Goal: Transaction & Acquisition: Book appointment/travel/reservation

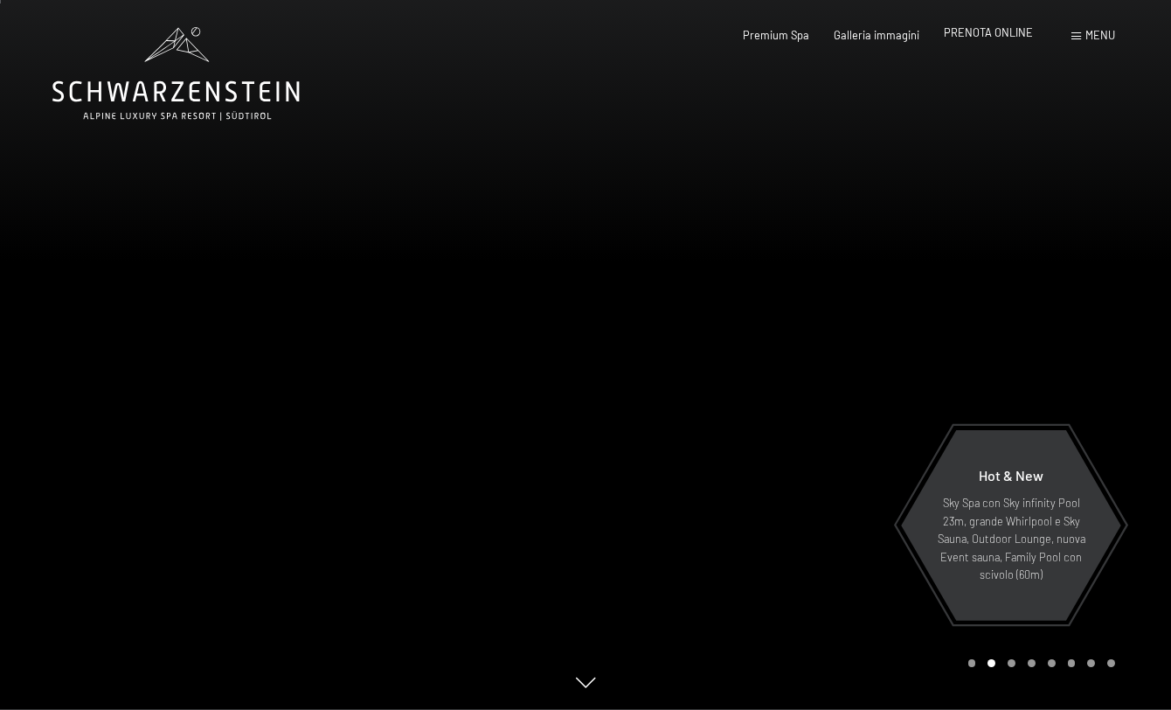
click at [987, 31] on span "PRENOTA ONLINE" at bounding box center [988, 32] width 89 height 14
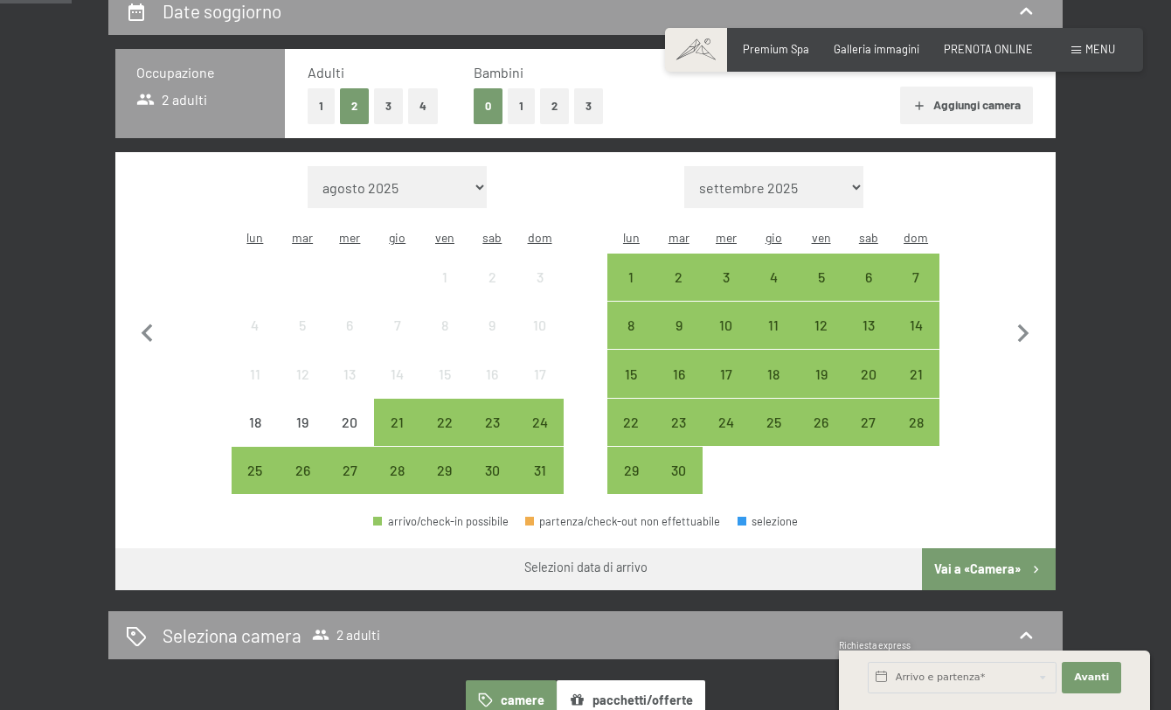
scroll to position [361, 0]
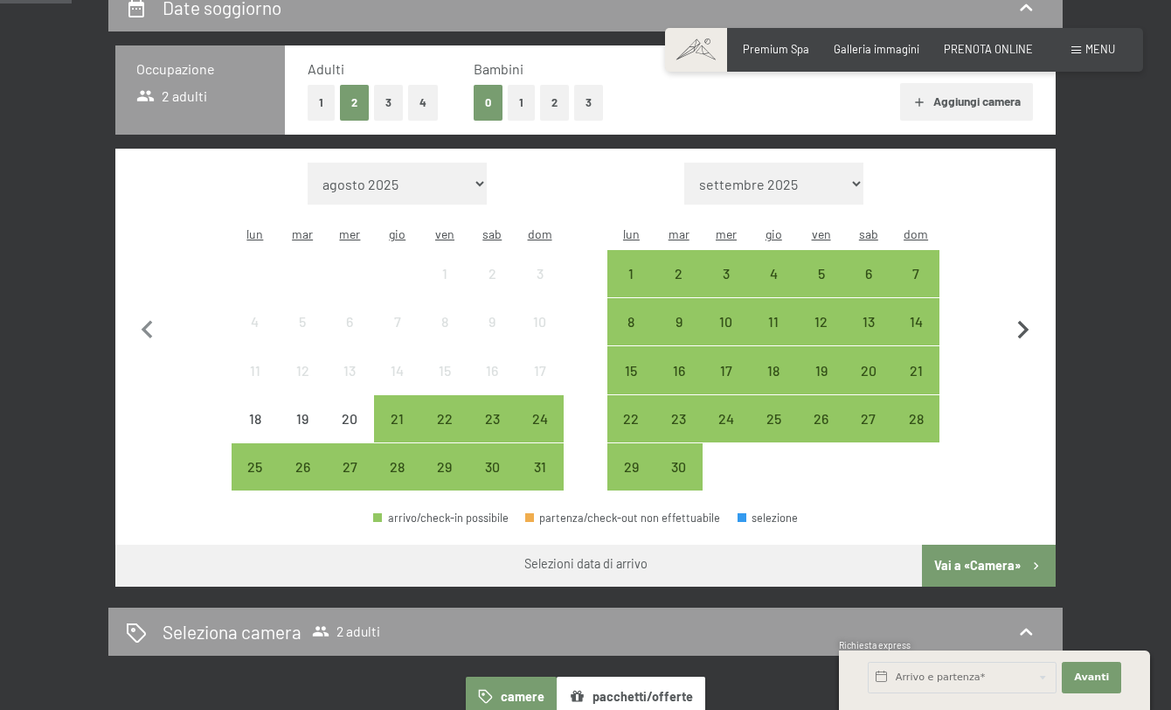
click at [1025, 312] on icon "button" at bounding box center [1023, 330] width 37 height 37
select select "2025-09-01"
select select "2025-10-01"
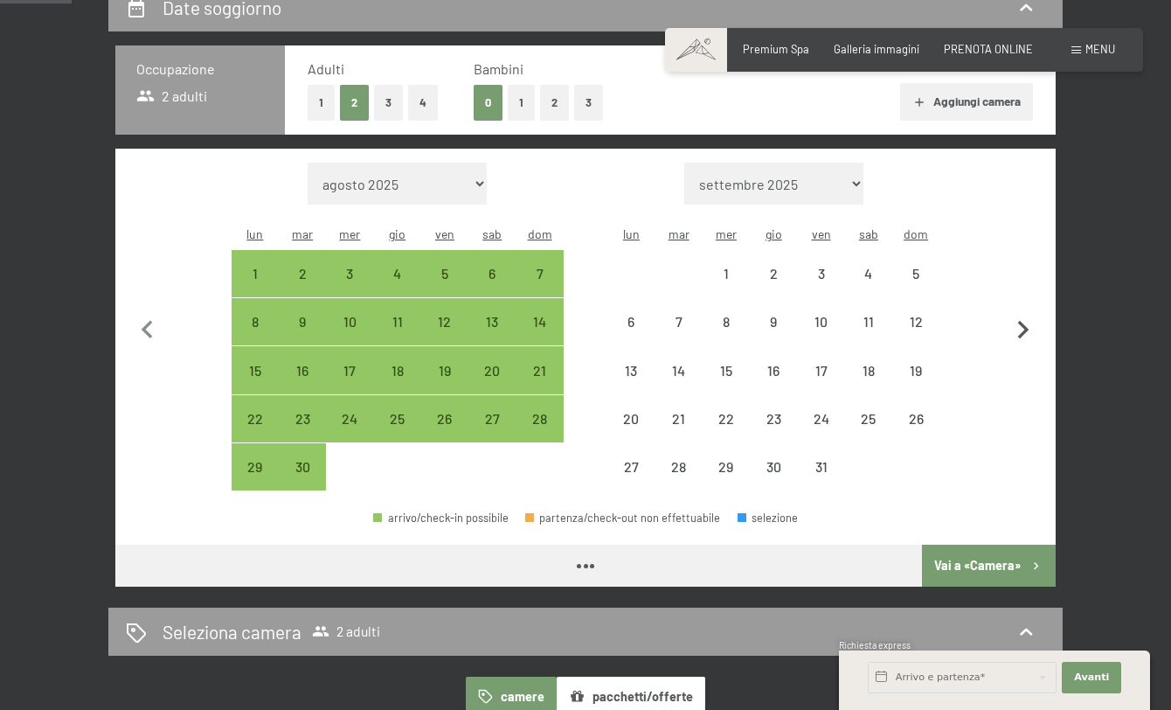
click at [1025, 312] on icon "button" at bounding box center [1023, 330] width 37 height 37
select select "2025-10-01"
select select "2025-11-01"
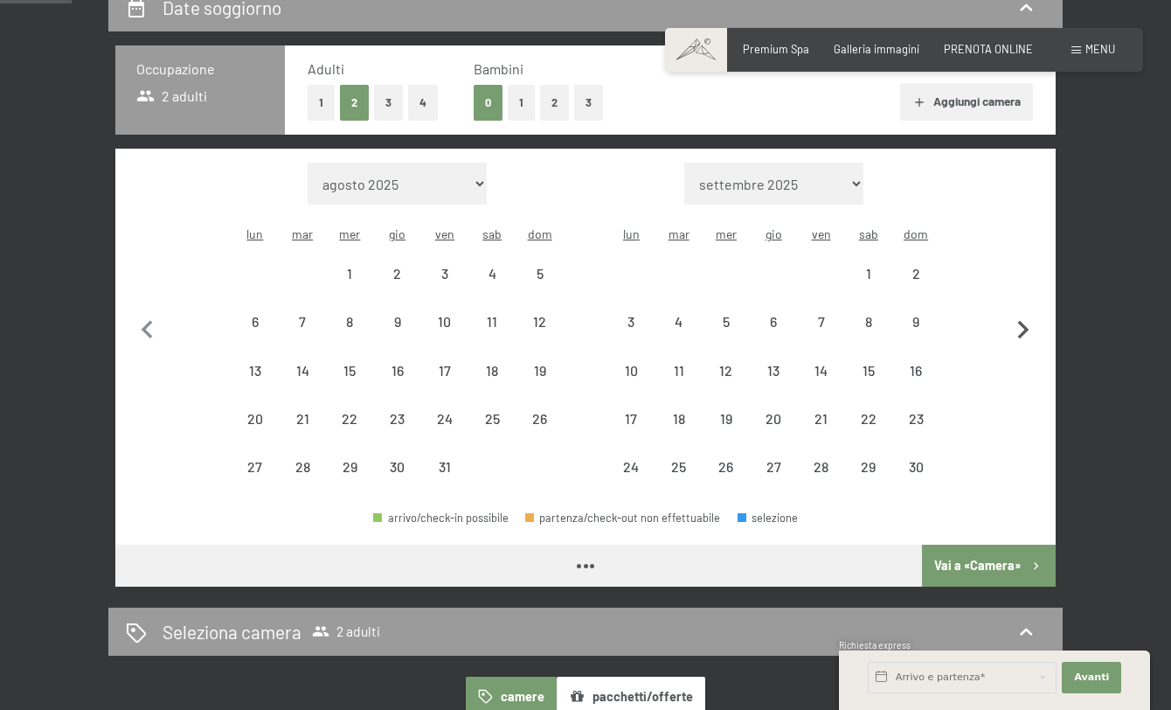
click at [1025, 312] on icon "button" at bounding box center [1023, 330] width 37 height 37
select select "2025-11-01"
select select "2025-12-01"
select select "2025-11-01"
select select "2025-12-01"
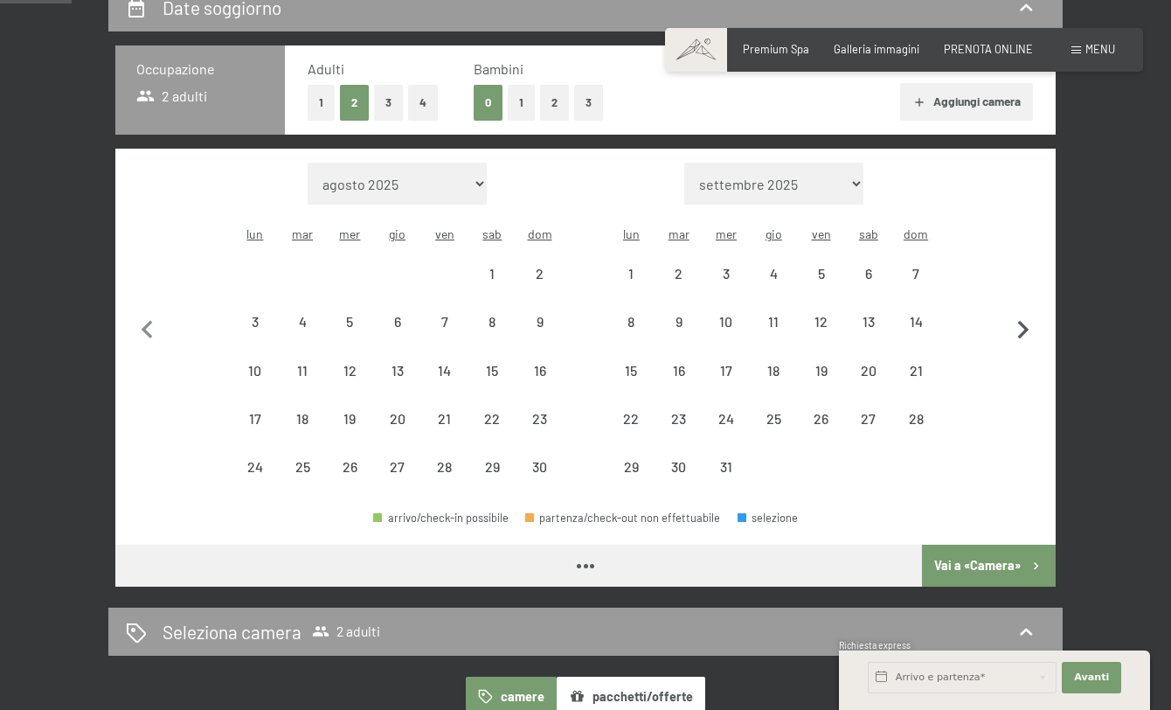
select select "2025-11-01"
select select "2025-12-01"
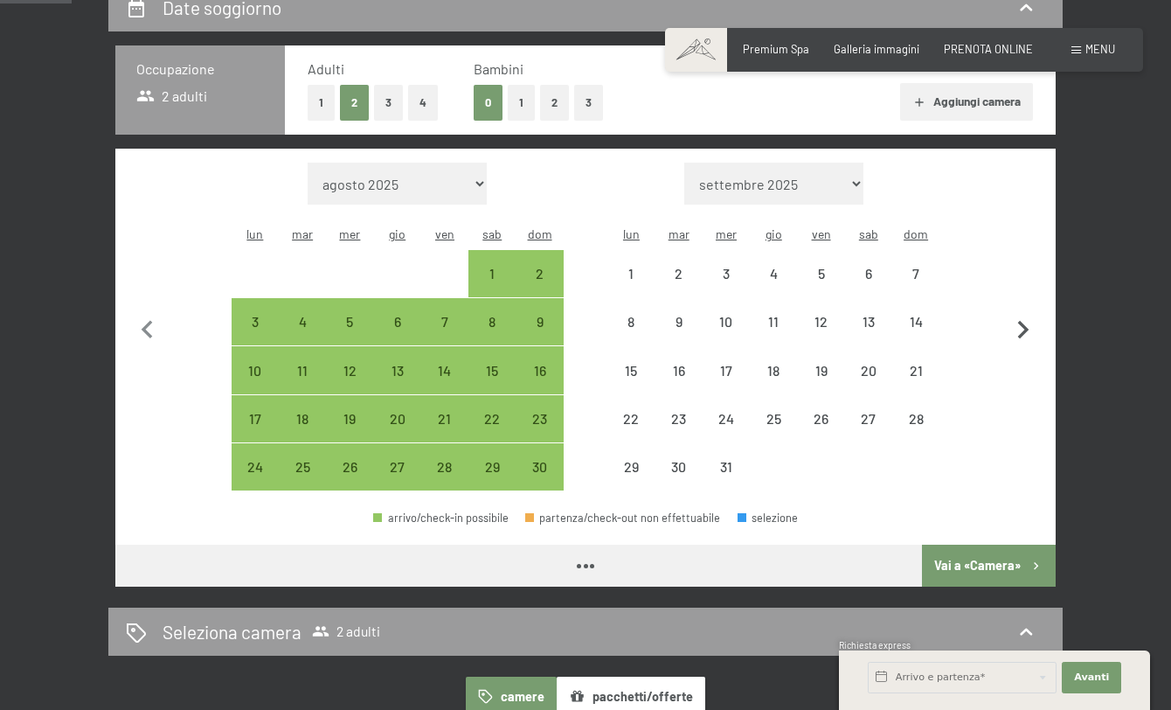
select select "2025-11-01"
select select "2025-12-01"
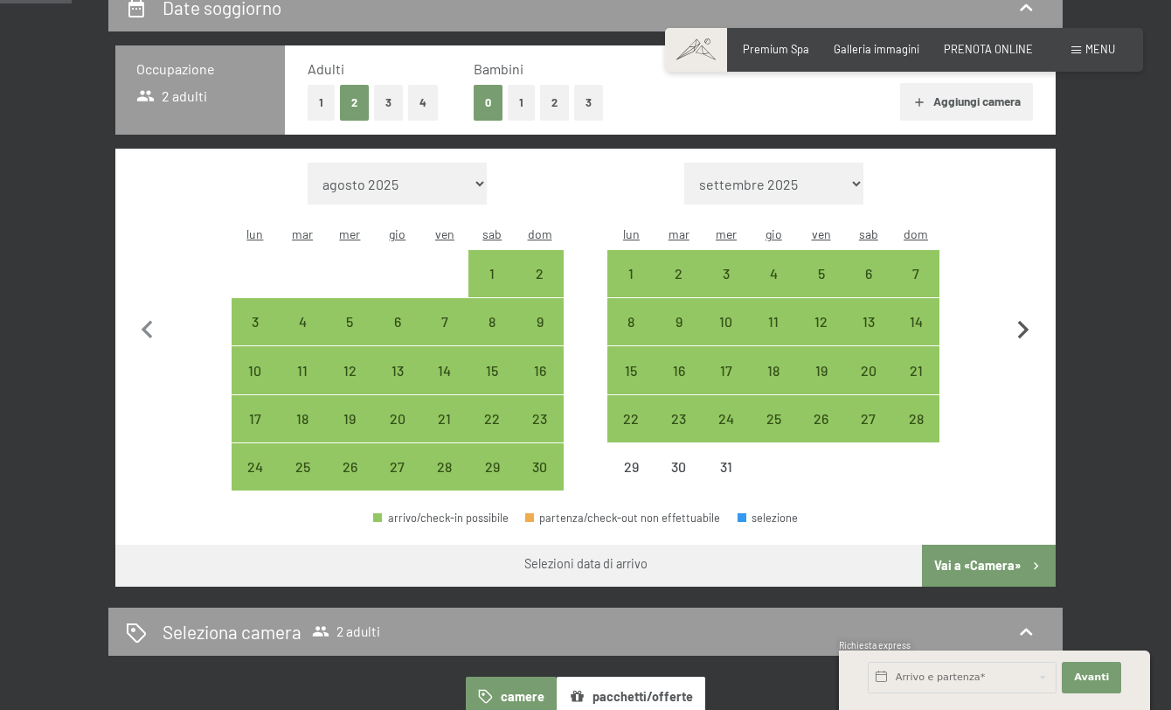
click at [1031, 314] on icon "button" at bounding box center [1023, 330] width 37 height 37
select select "2025-12-01"
select select "2026-01-01"
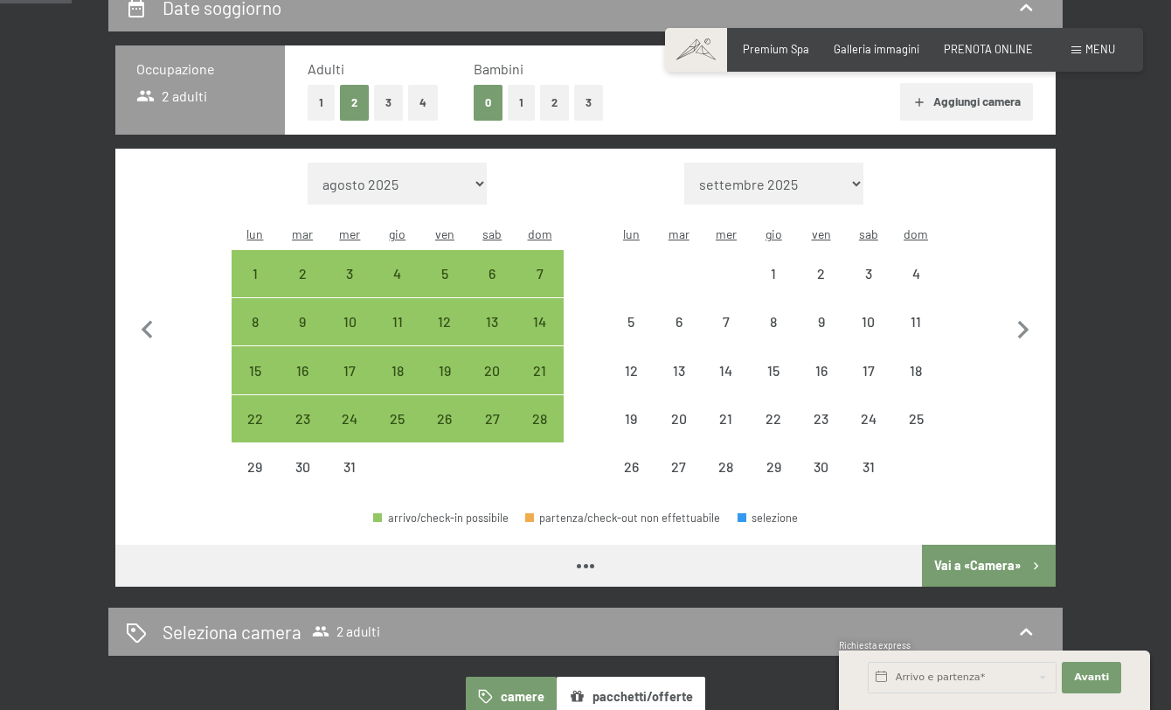
select select "2025-12-01"
select select "2026-01-01"
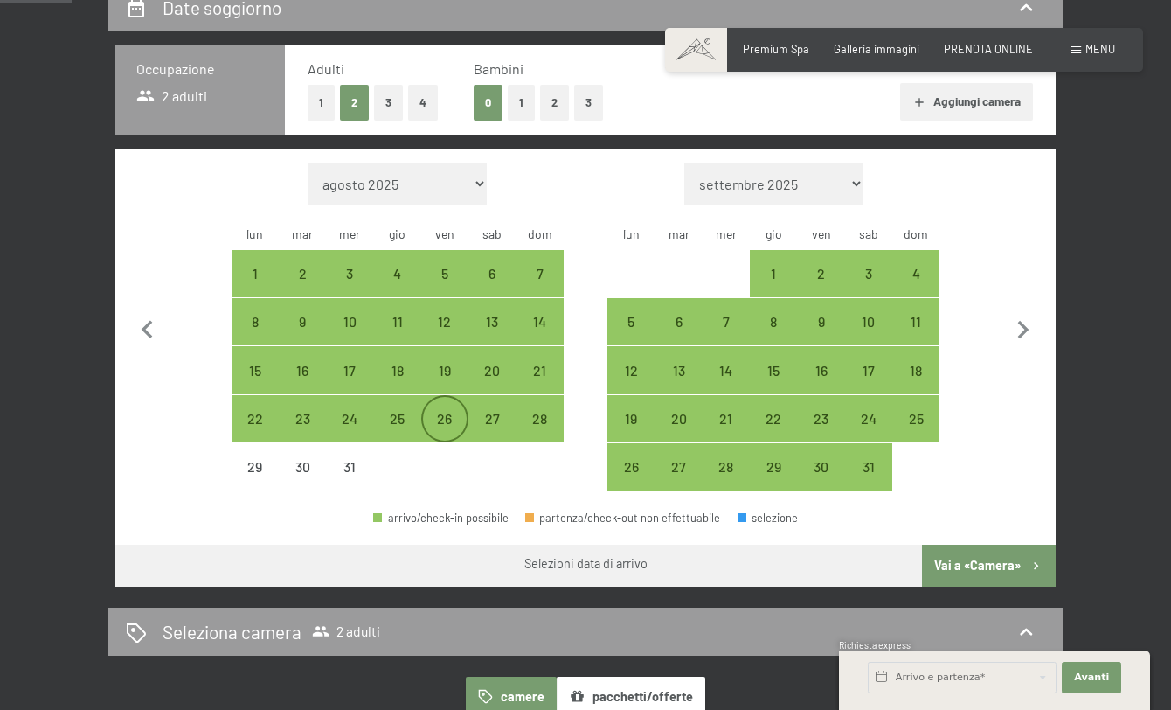
click at [448, 412] on div "26" at bounding box center [445, 434] width 44 height 44
select select "2025-12-01"
select select "2026-01-01"
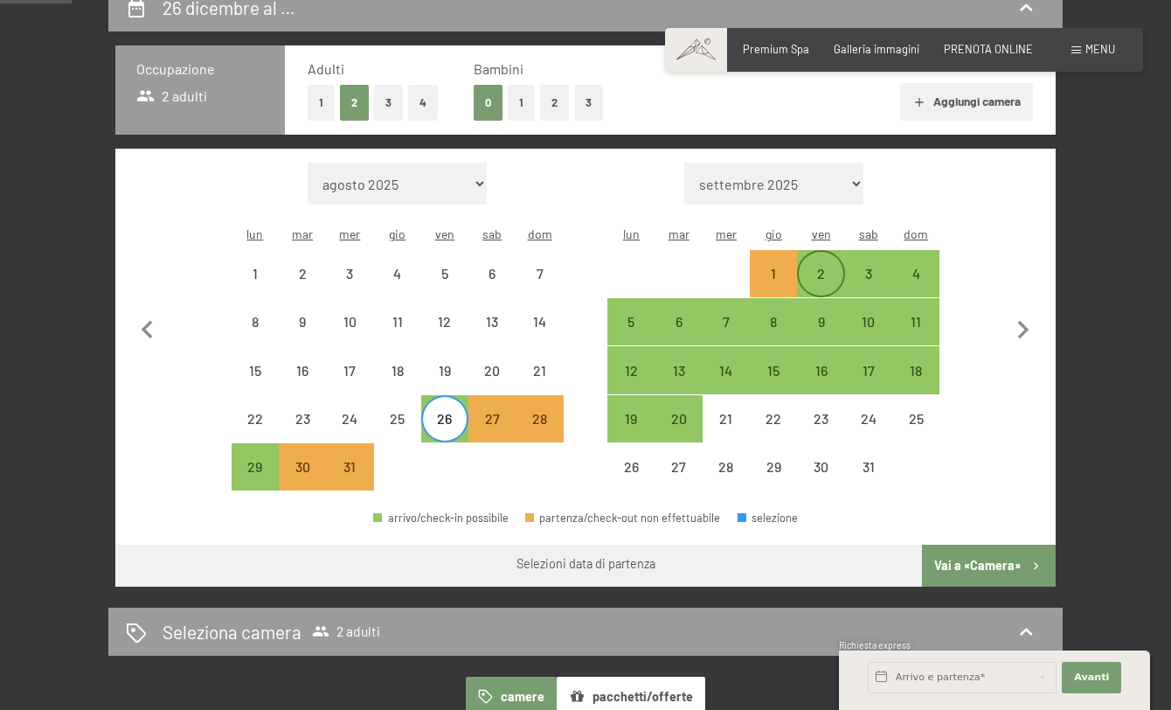
click at [822, 267] on div "2" at bounding box center [821, 289] width 44 height 44
select select "2025-12-01"
select select "2026-01-01"
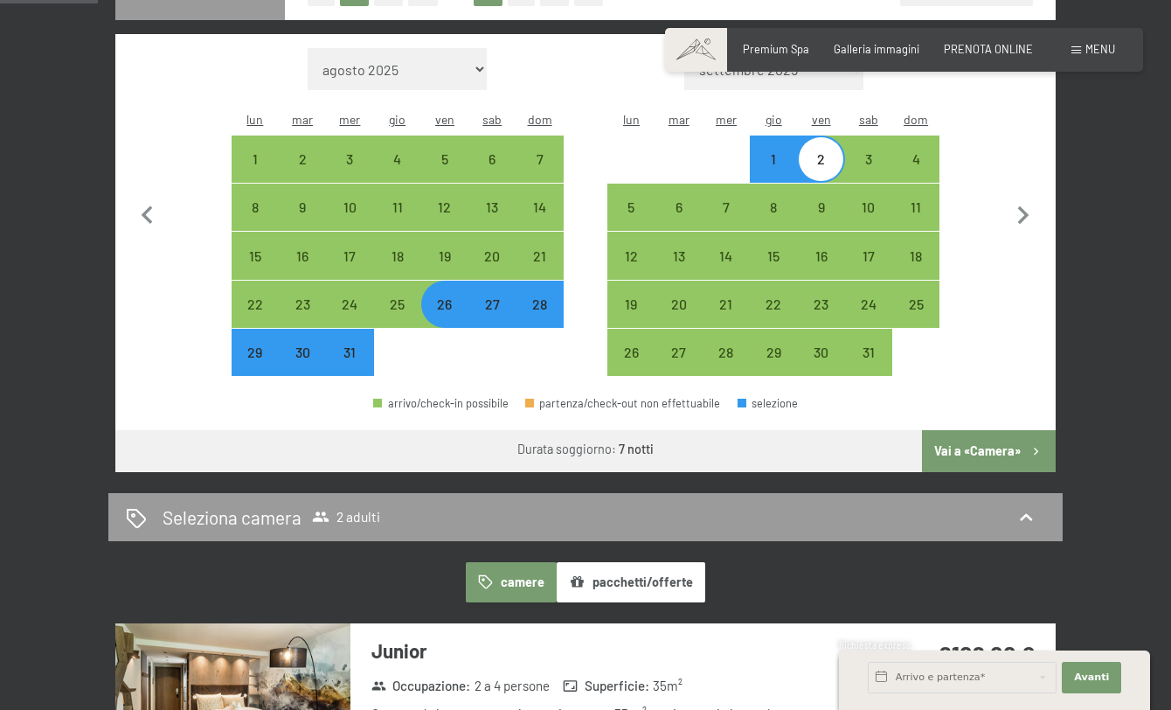
scroll to position [473, 0]
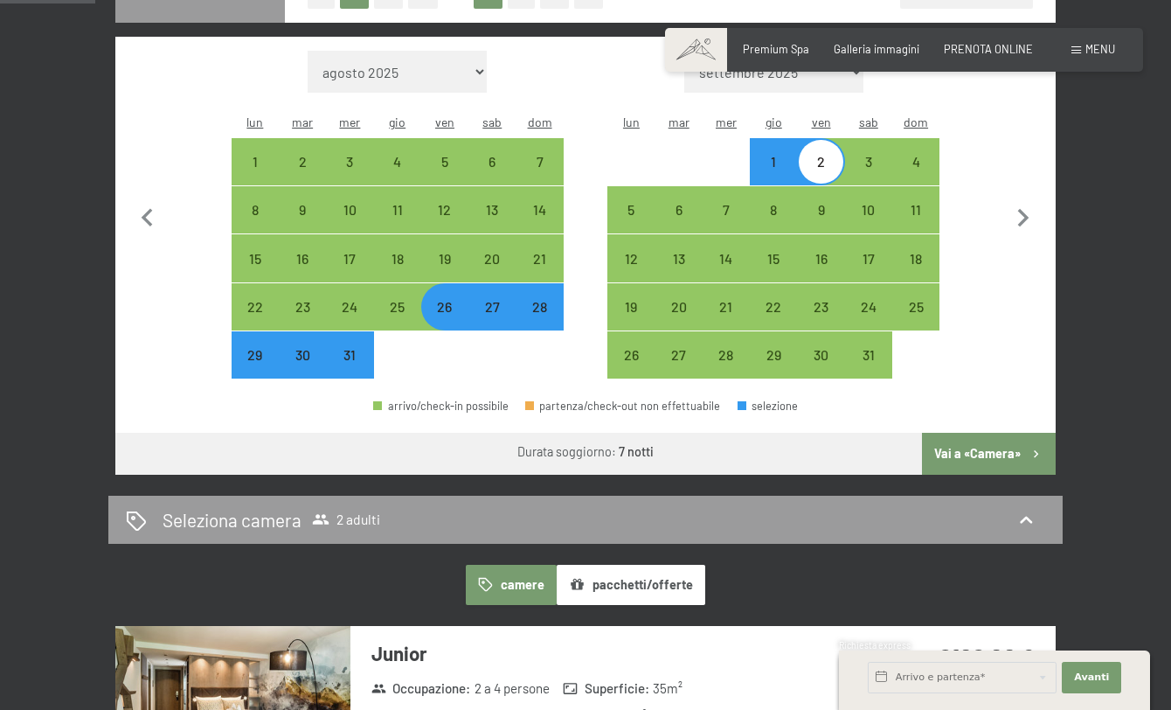
click at [959, 433] on button "Vai a «Camera»" at bounding box center [989, 454] width 134 height 42
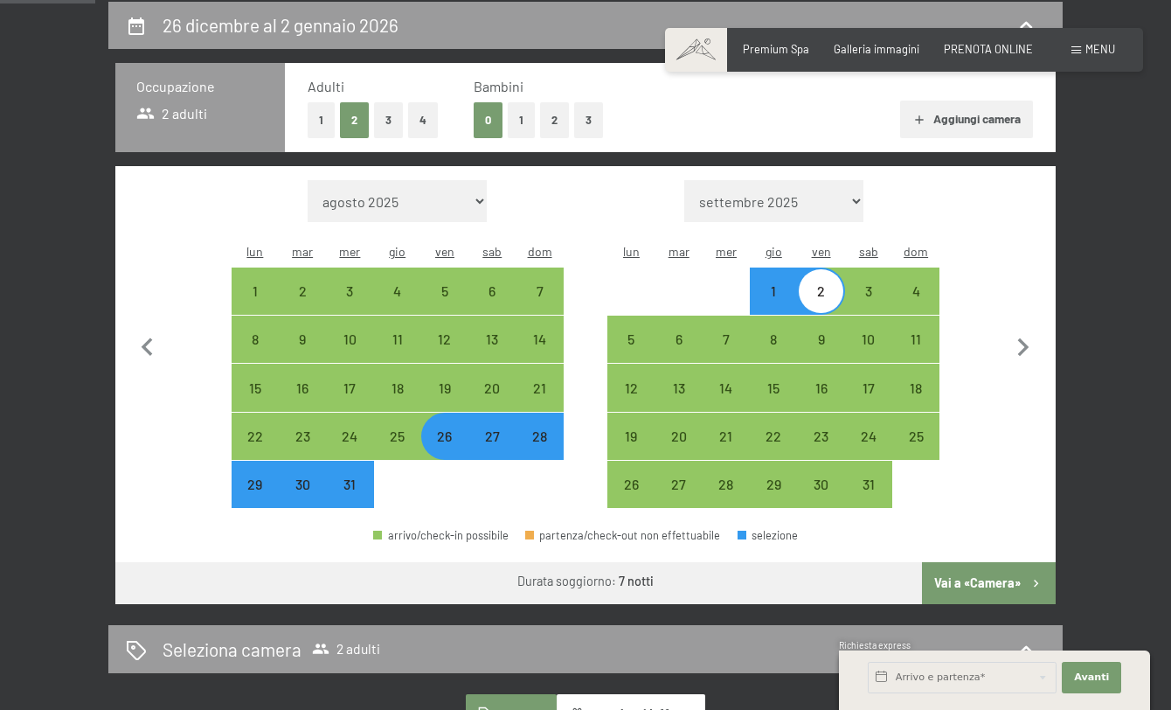
select select "2025-12-01"
select select "2026-01-01"
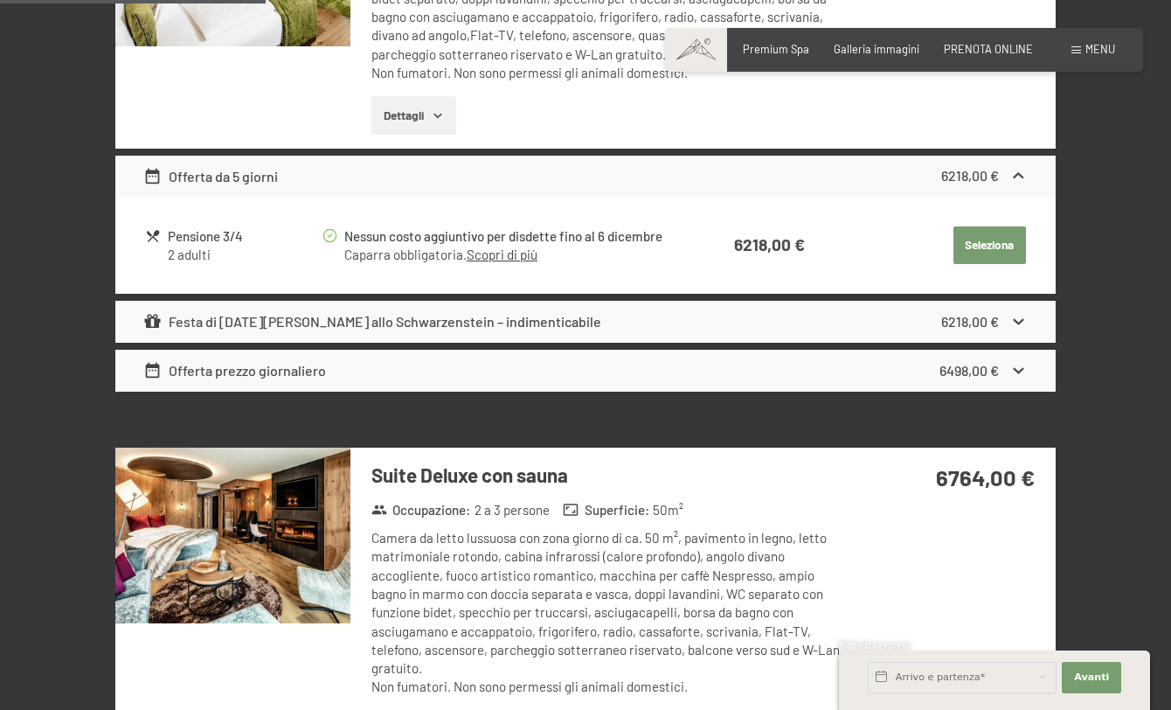
scroll to position [1236, 0]
